Goal: Transaction & Acquisition: Purchase product/service

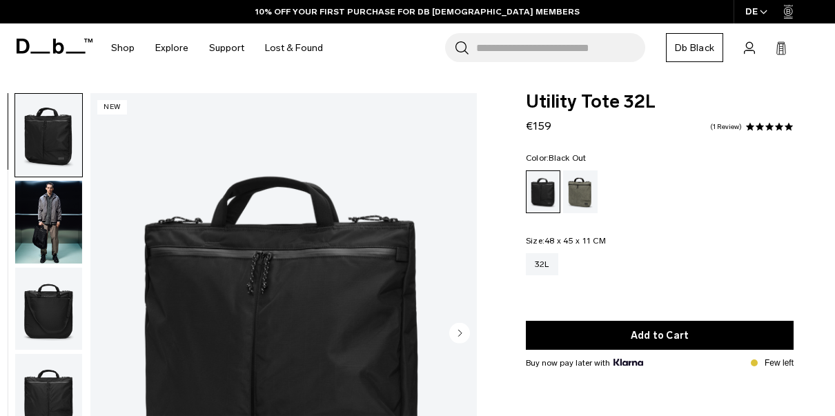
click at [59, 148] on img "button" at bounding box center [48, 135] width 67 height 83
click at [56, 292] on img "button" at bounding box center [48, 309] width 67 height 83
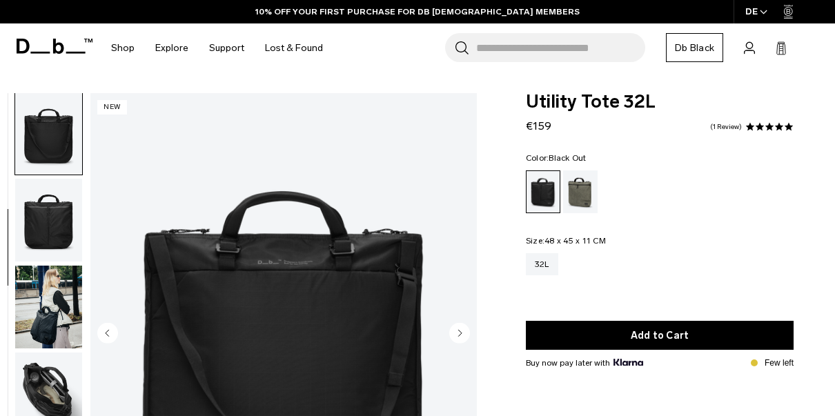
click at [56, 292] on img "button" at bounding box center [48, 307] width 67 height 83
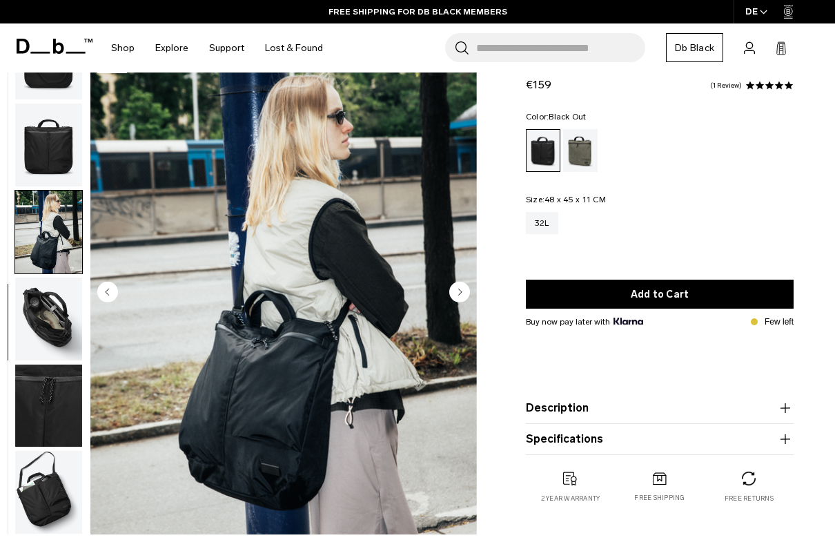
scroll to position [42, 0]
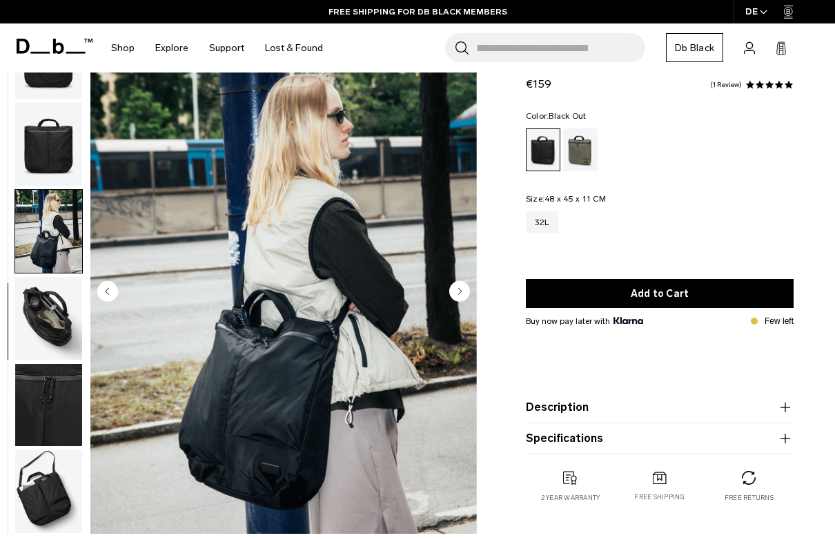
click at [37, 320] on img "button" at bounding box center [48, 318] width 67 height 83
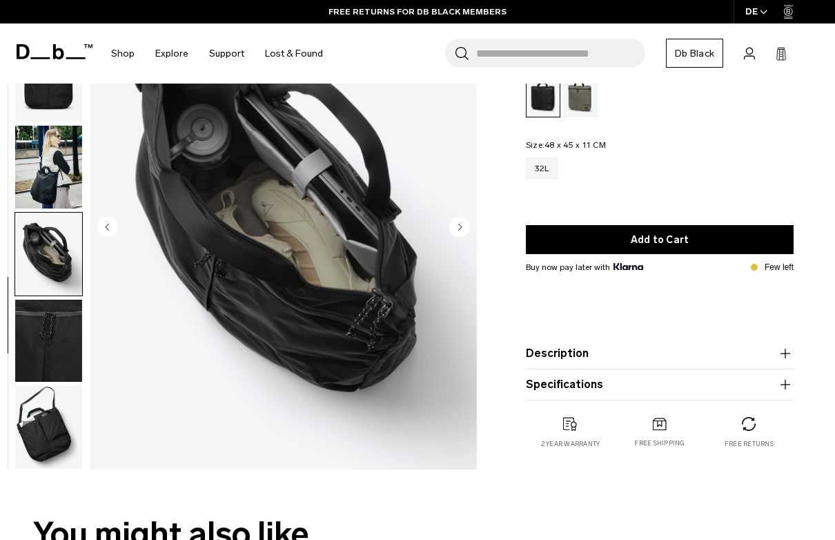
scroll to position [107, 0]
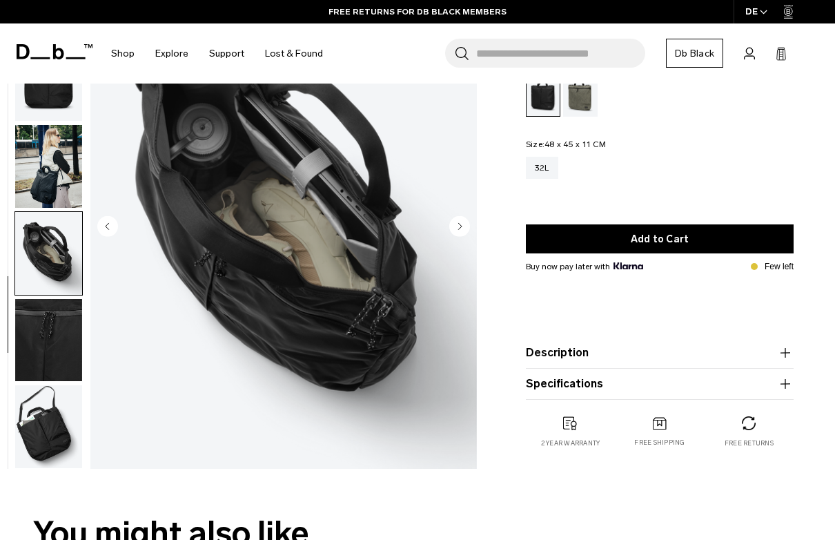
click at [37, 436] on img "button" at bounding box center [48, 426] width 67 height 83
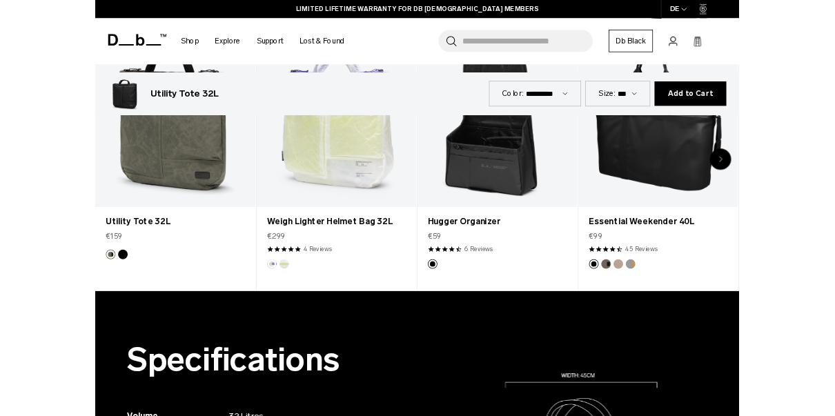
scroll to position [591, 0]
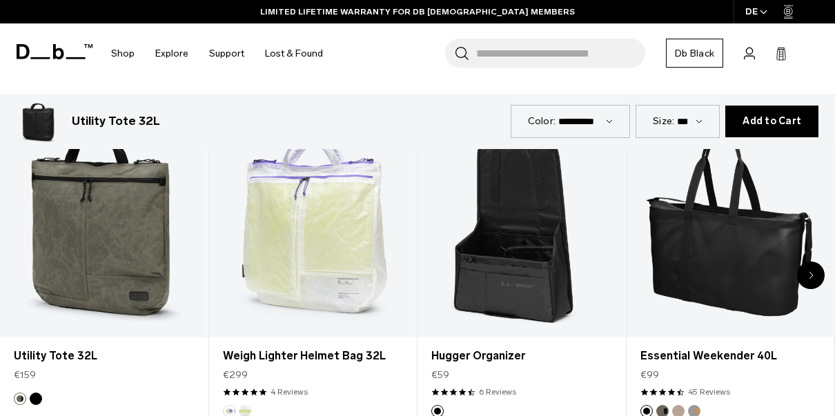
click at [815, 273] on div "Next slide" at bounding box center [811, 276] width 28 height 28
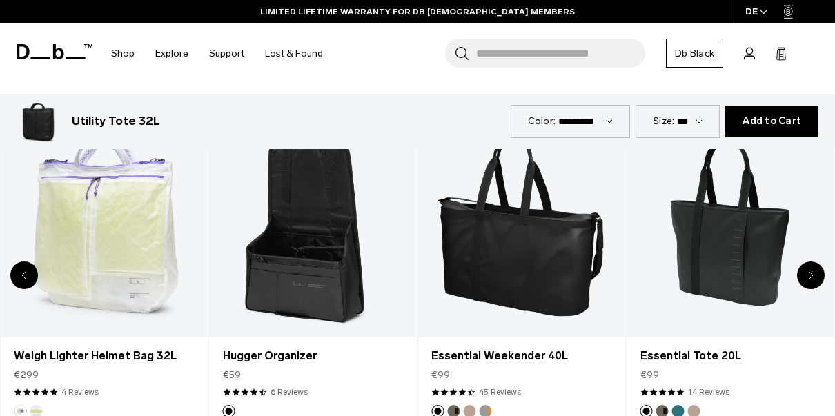
click at [815, 273] on div "Next slide" at bounding box center [811, 276] width 28 height 28
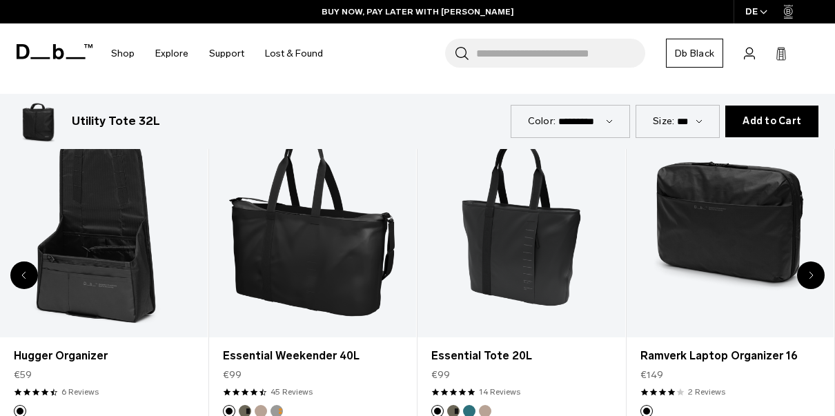
click at [815, 273] on div "Next slide" at bounding box center [811, 276] width 28 height 28
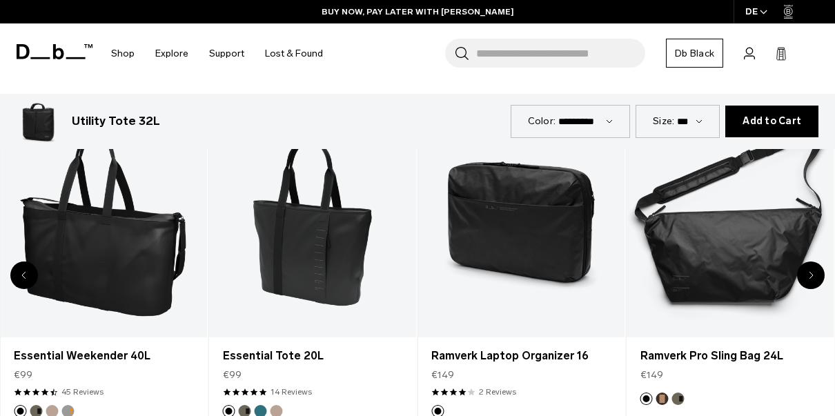
click at [815, 273] on div "Next slide" at bounding box center [811, 276] width 28 height 28
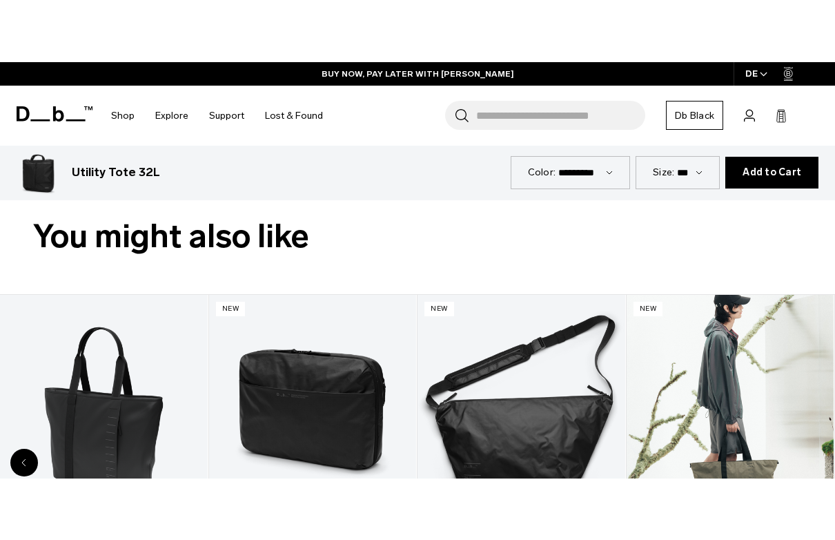
scroll to position [511, 0]
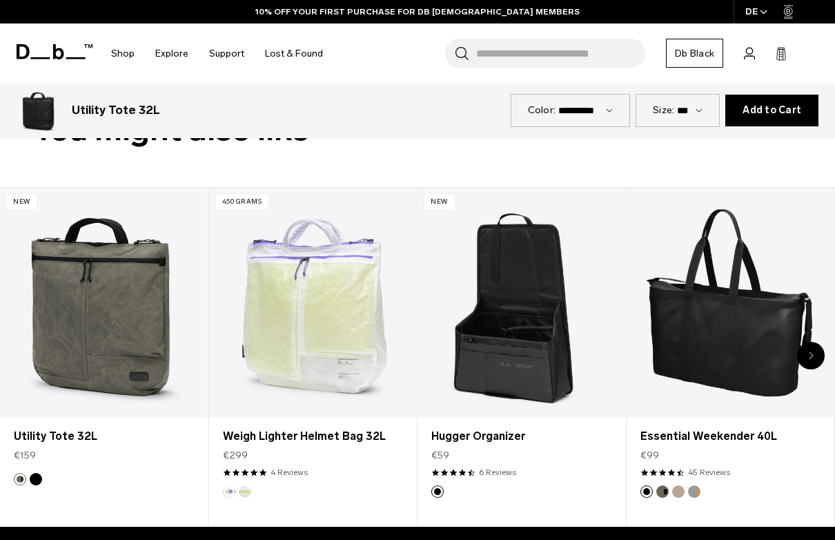
click at [807, 351] on div "Next slide" at bounding box center [811, 356] width 28 height 28
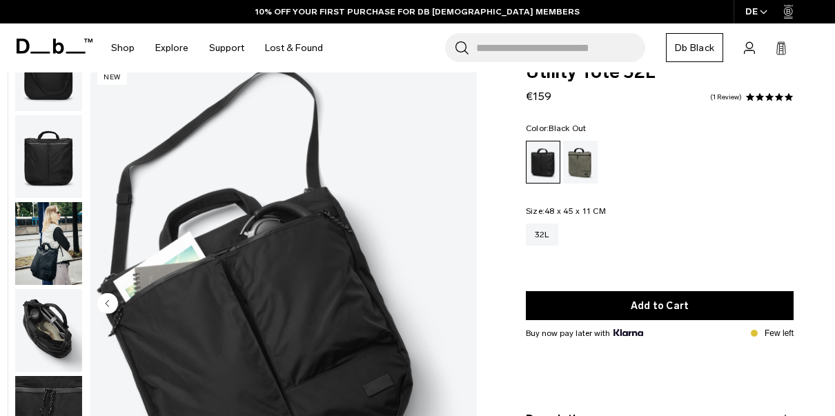
scroll to position [0, 0]
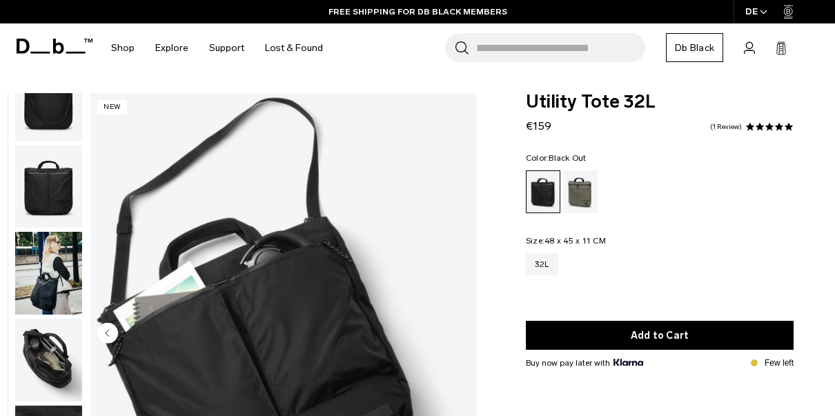
click at [55, 254] on img "button" at bounding box center [48, 273] width 67 height 83
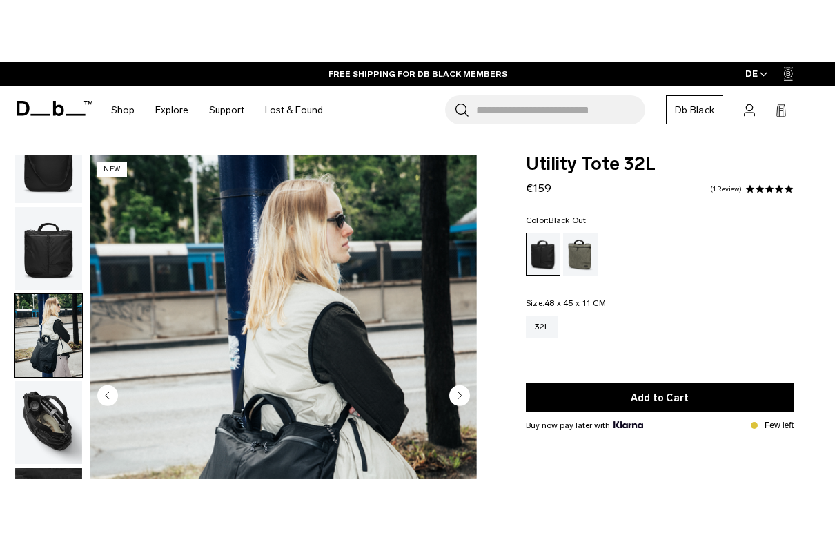
scroll to position [50, 0]
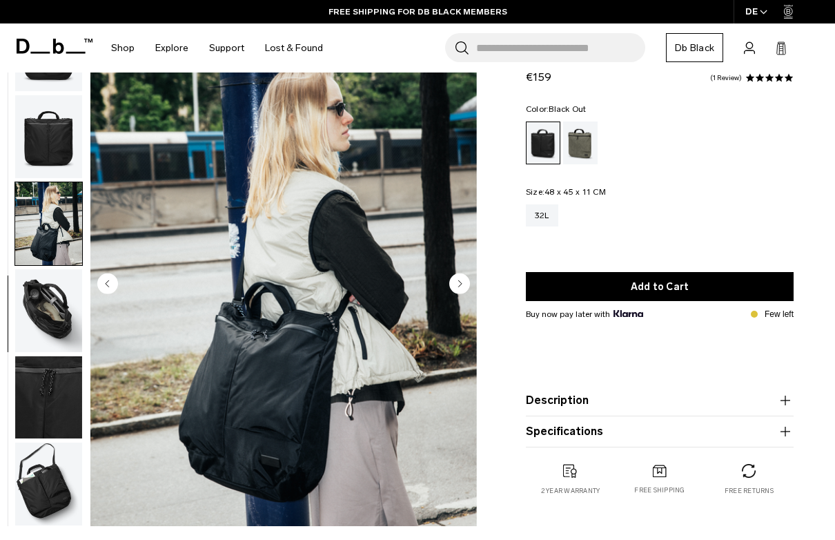
click at [43, 284] on img "button" at bounding box center [48, 310] width 67 height 83
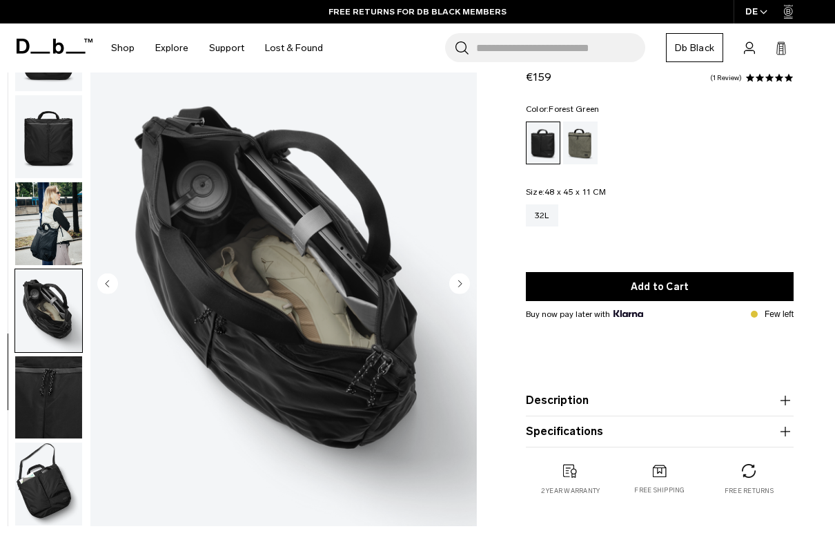
click at [582, 159] on div "Forest Green" at bounding box center [580, 142] width 35 height 43
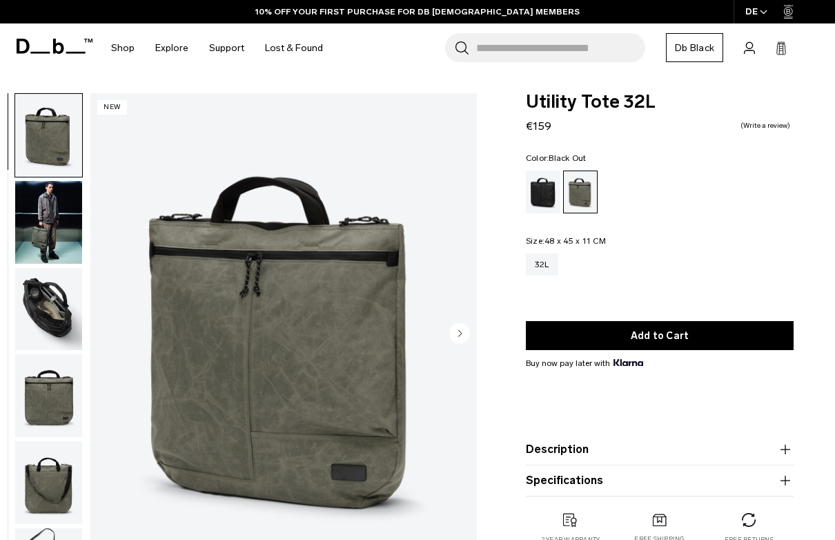
click at [558, 180] on div "Black Out" at bounding box center [543, 191] width 35 height 43
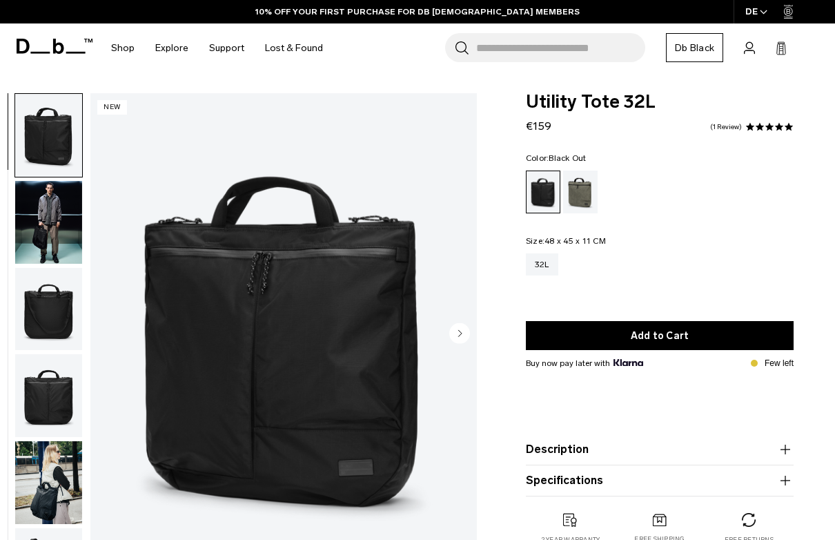
click at [43, 314] on img "button" at bounding box center [48, 309] width 67 height 83
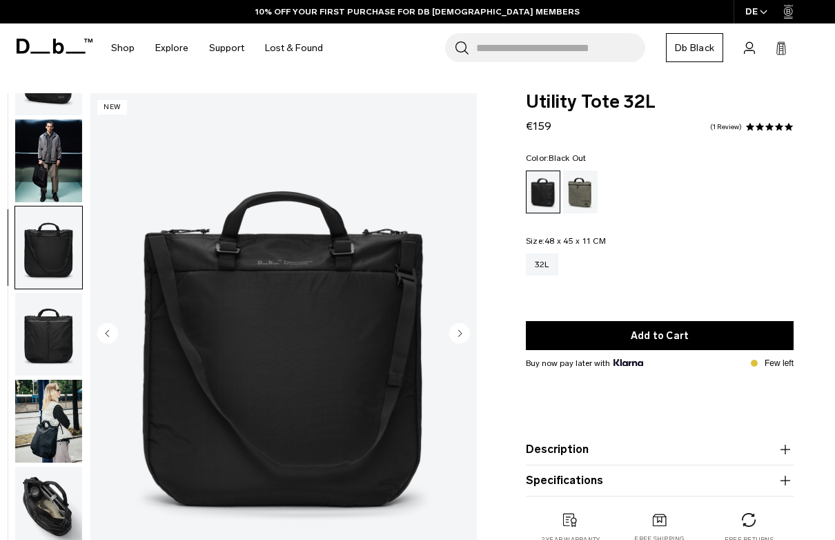
scroll to position [175, 0]
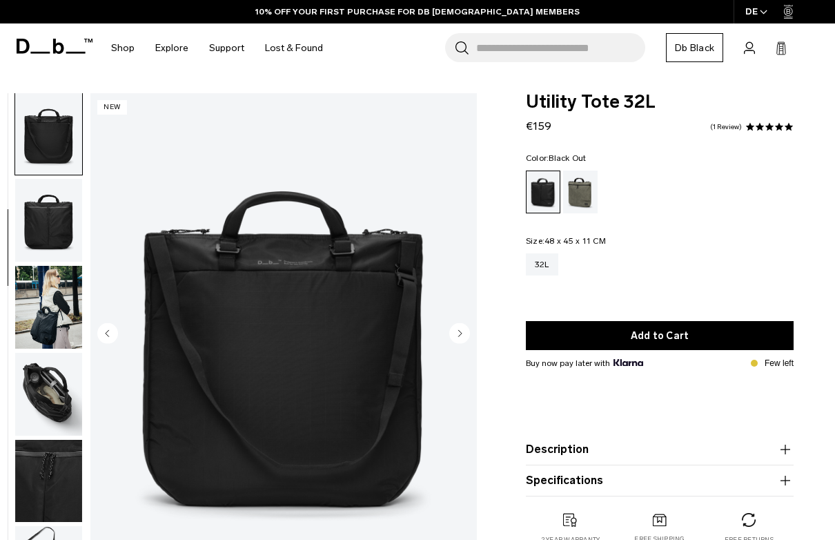
click at [38, 121] on img "button" at bounding box center [48, 133] width 67 height 83
click at [54, 239] on img "button" at bounding box center [48, 220] width 67 height 83
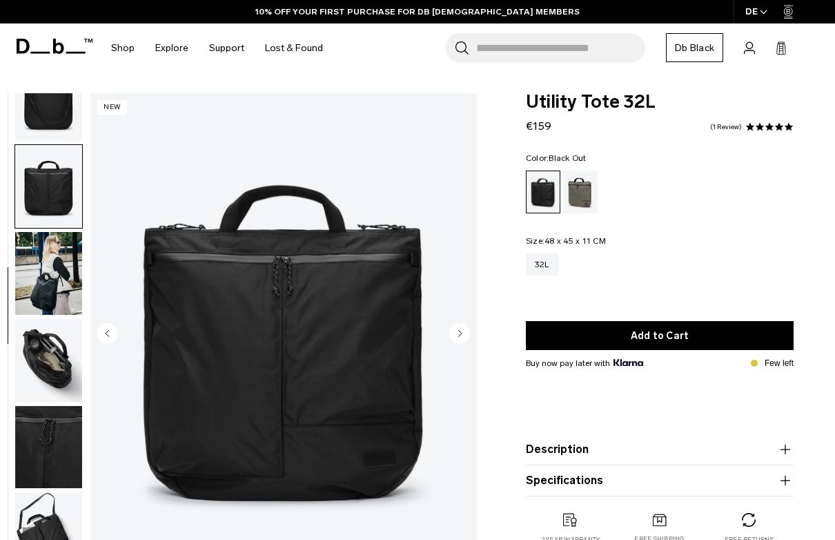
scroll to position [173, 0]
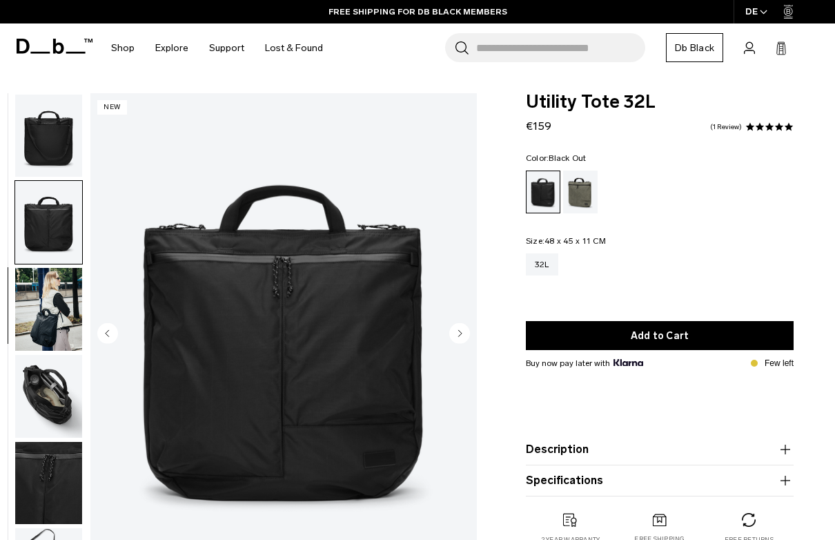
click at [45, 161] on img "button" at bounding box center [48, 136] width 67 height 83
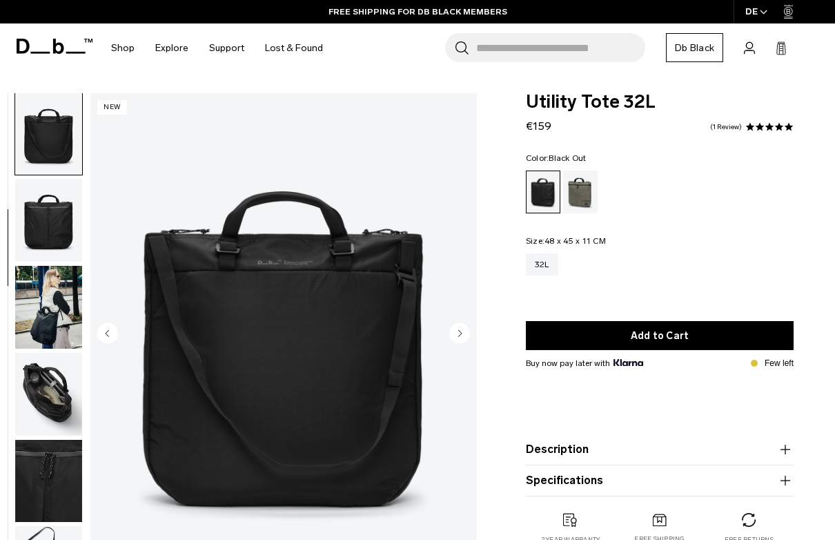
scroll to position [175, 0]
click at [45, 204] on img "button" at bounding box center [48, 220] width 67 height 83
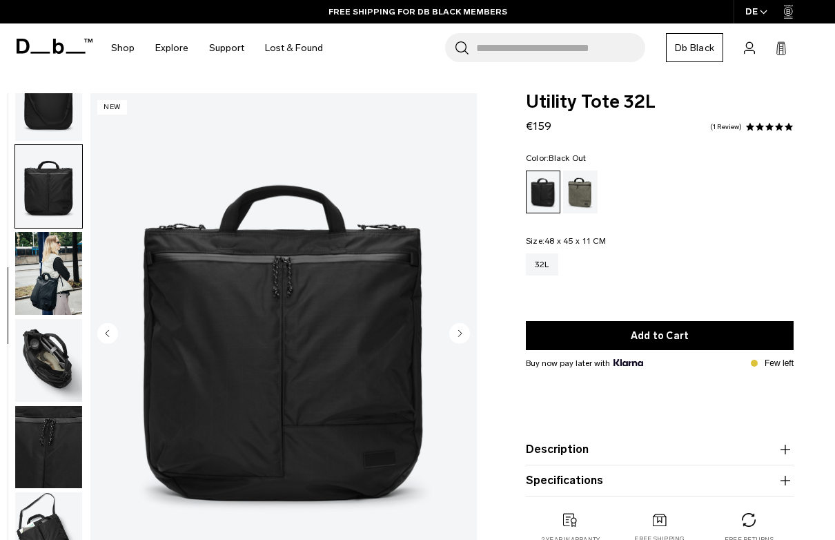
scroll to position [217, 0]
click at [48, 243] on img "button" at bounding box center [48, 273] width 67 height 83
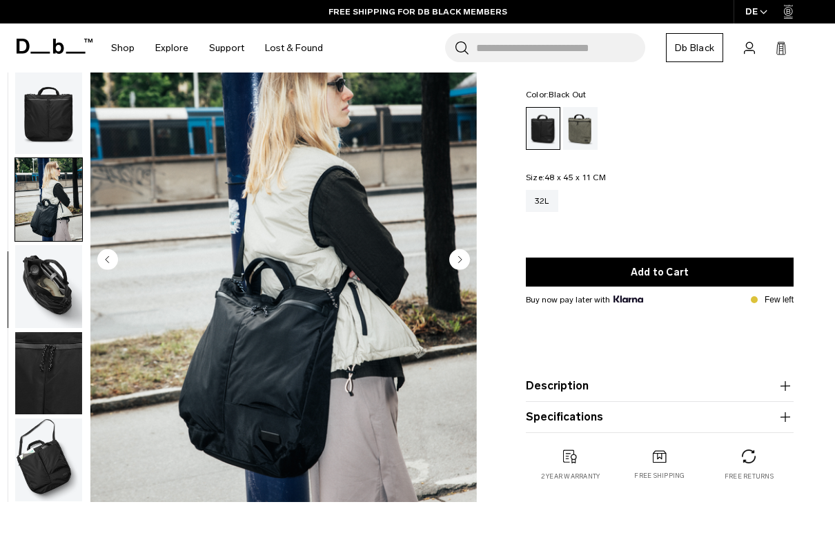
scroll to position [77, 0]
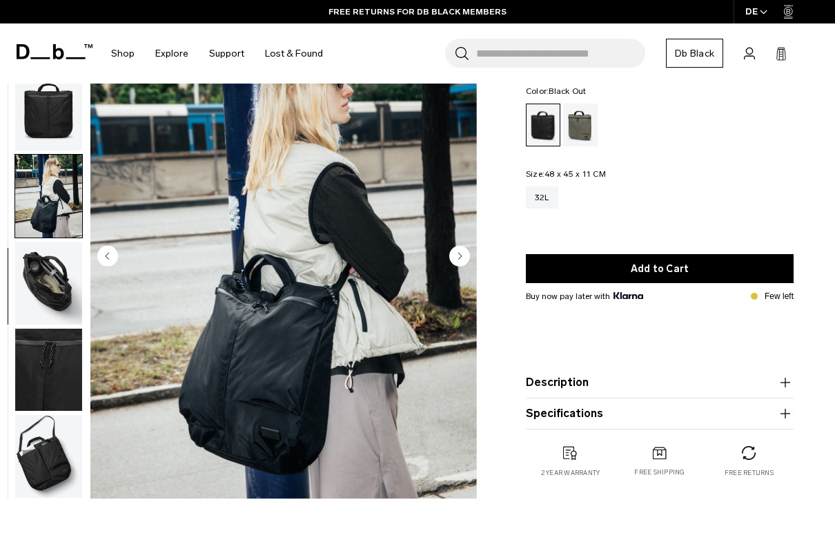
click at [463, 262] on circle "Next slide" at bounding box center [459, 255] width 21 height 21
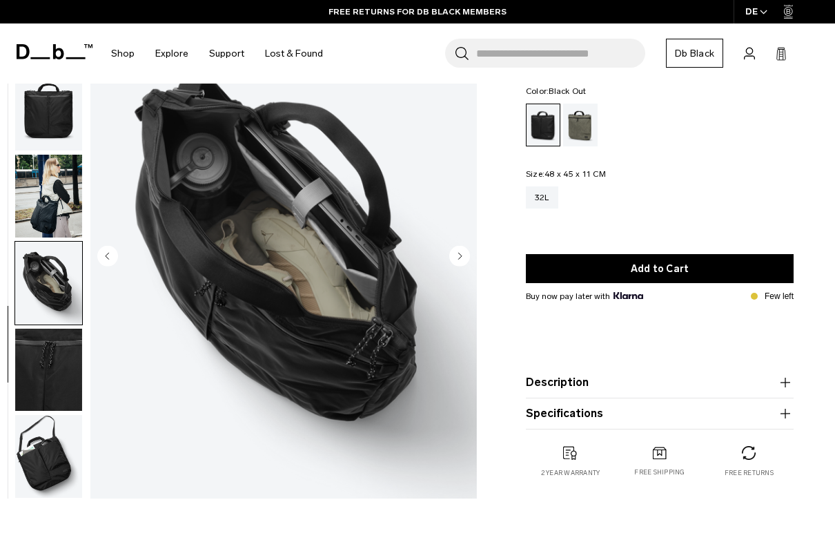
click at [463, 262] on circle "Next slide" at bounding box center [459, 255] width 21 height 21
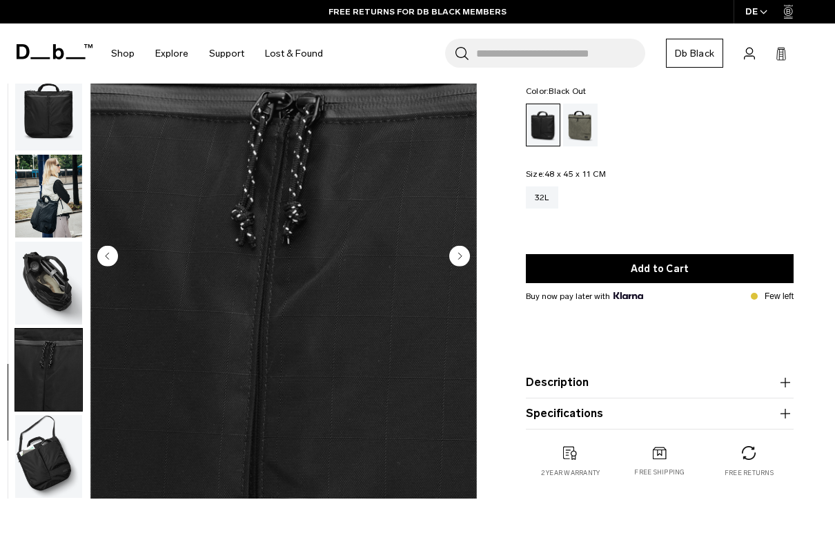
click at [463, 262] on circle "Next slide" at bounding box center [459, 255] width 21 height 21
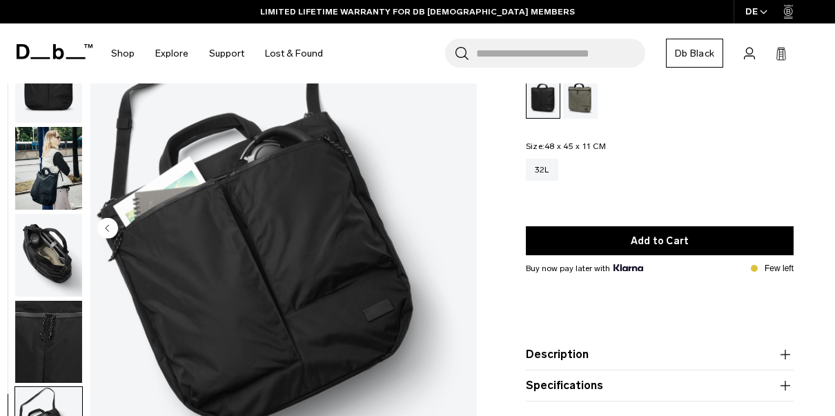
scroll to position [0, 0]
